Goal: Navigation & Orientation: Find specific page/section

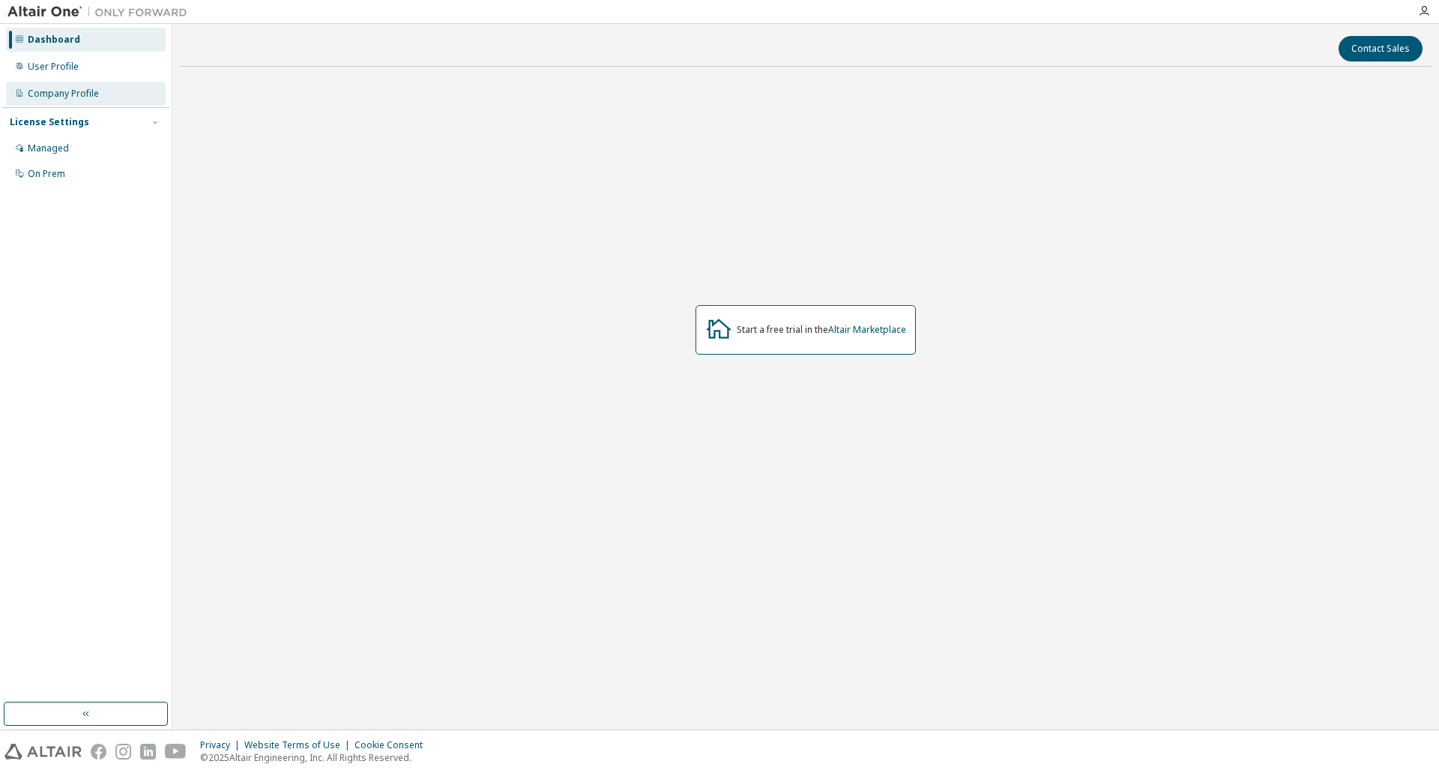
click at [105, 82] on div "Company Profile" at bounding box center [86, 94] width 160 height 24
